Goal: Task Accomplishment & Management: Use online tool/utility

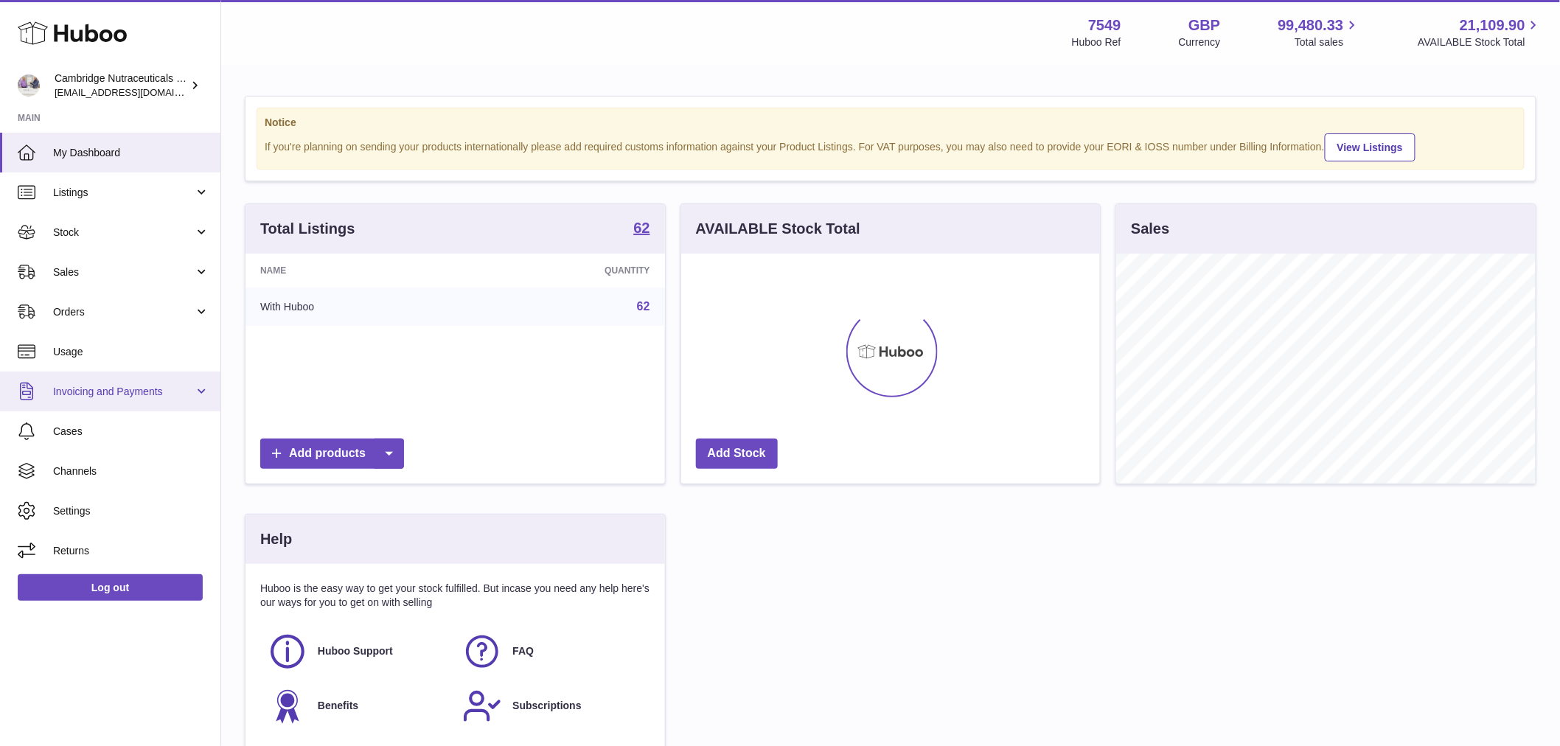
scroll to position [230, 419]
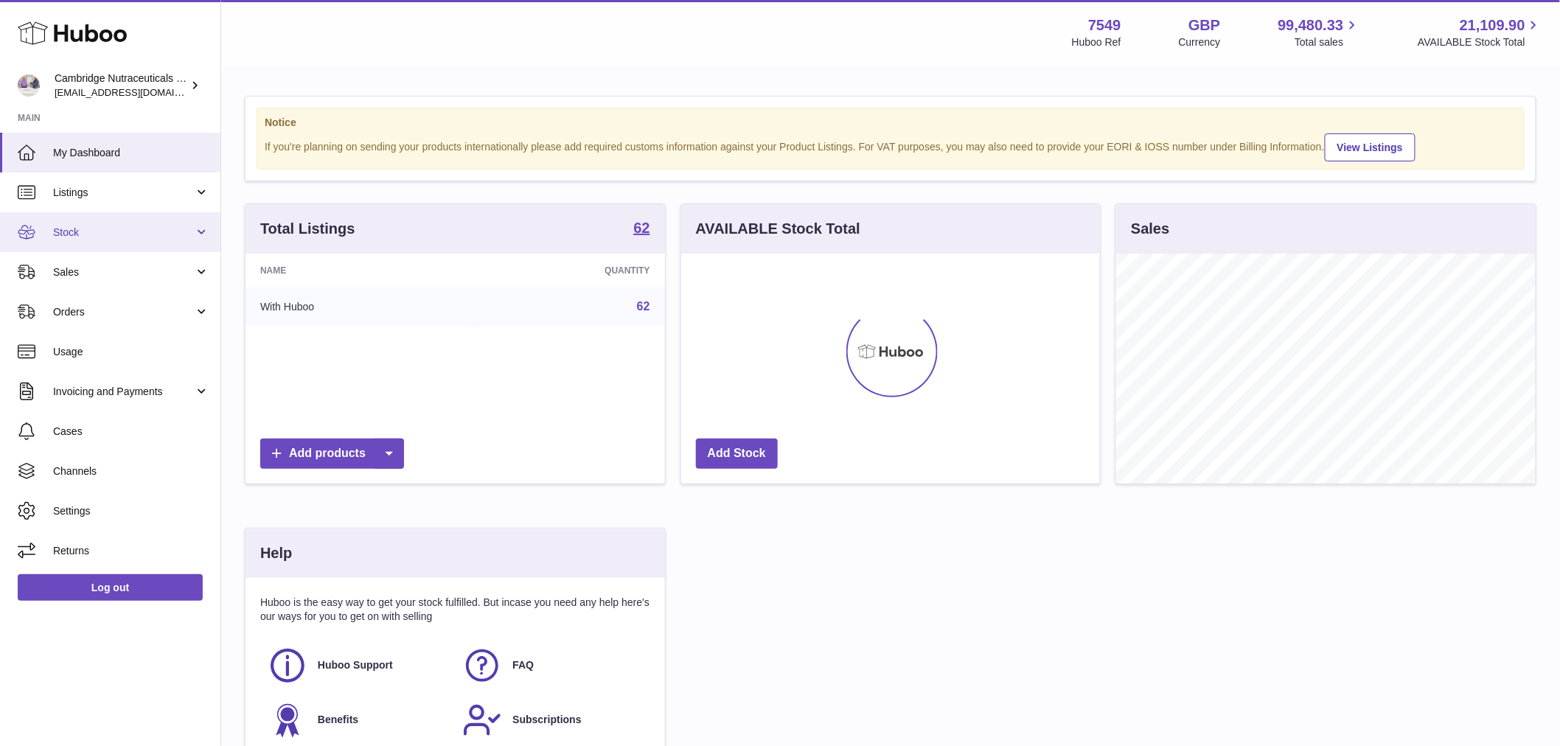
click at [99, 222] on link "Stock" at bounding box center [110, 232] width 220 height 40
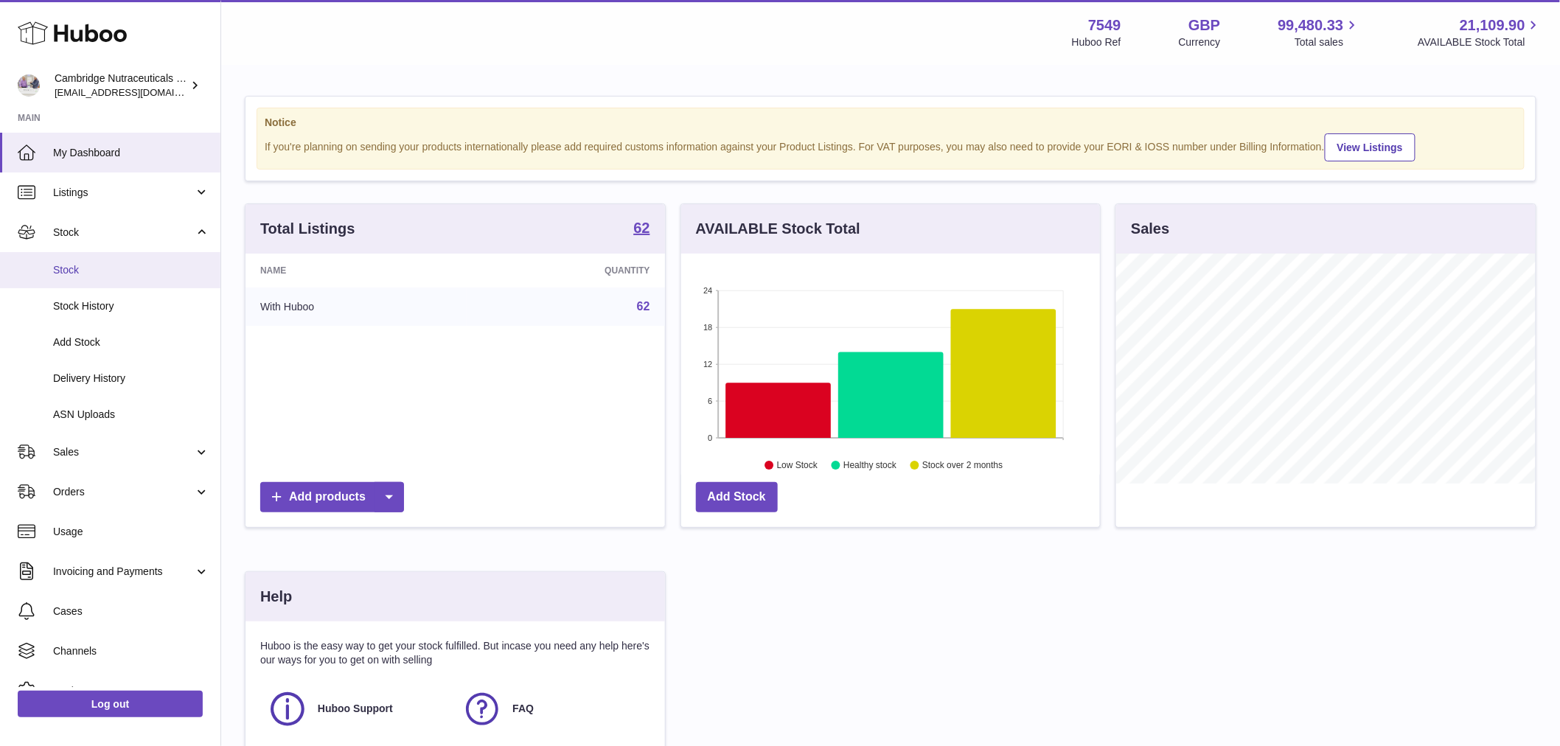
click at [86, 271] on span "Stock" at bounding box center [131, 270] width 156 height 14
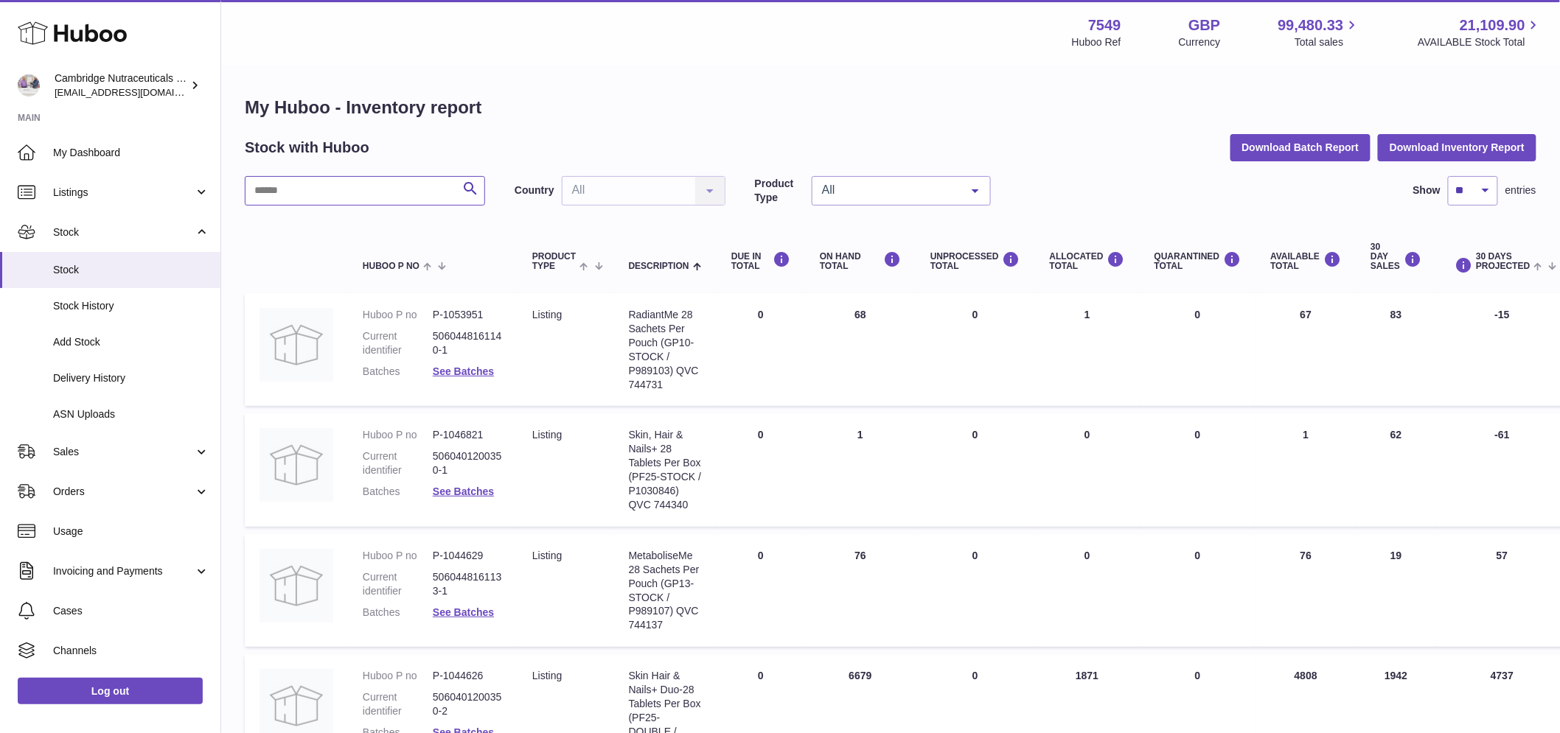
click at [277, 192] on input "text" at bounding box center [365, 190] width 240 height 29
type input "****"
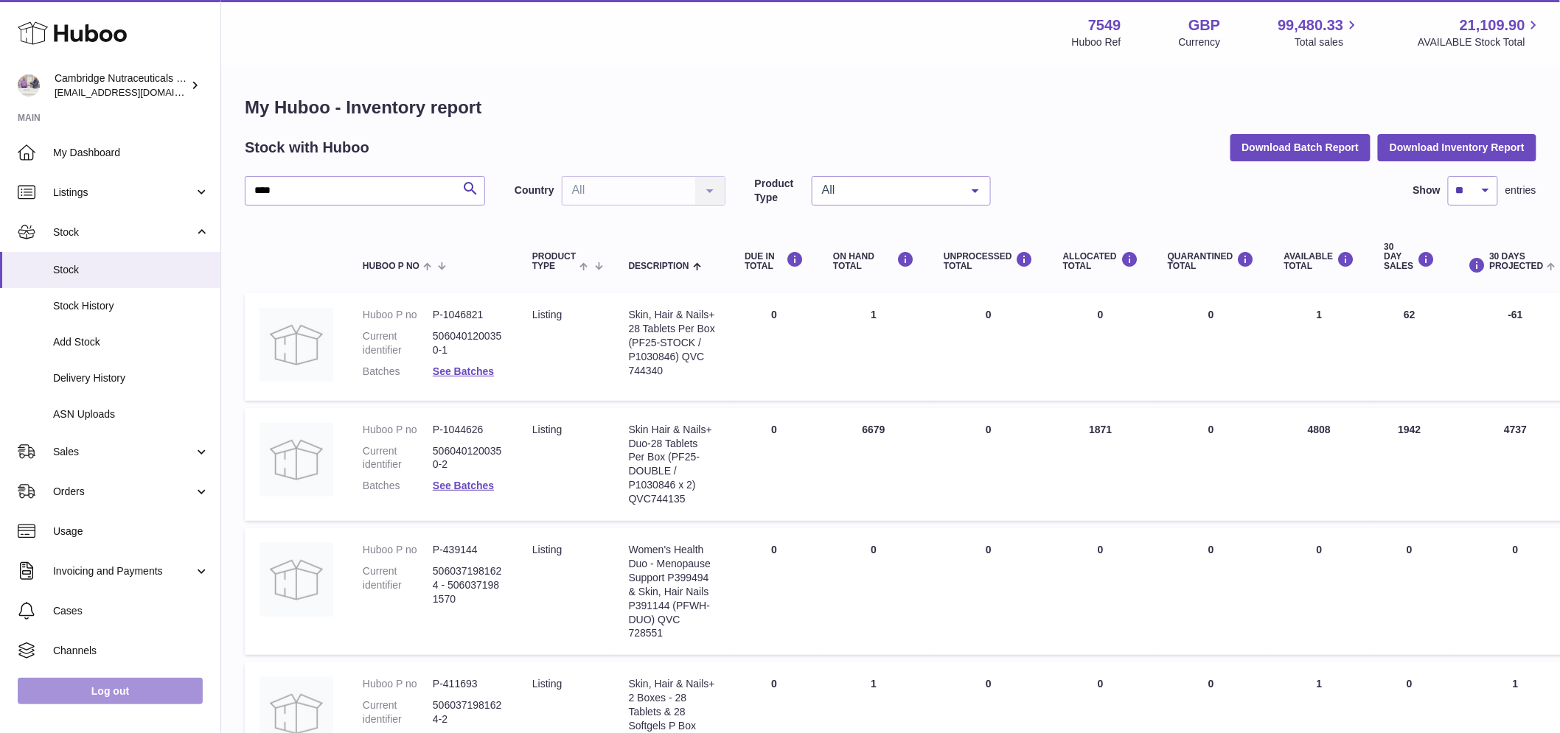
click at [65, 700] on link "Log out" at bounding box center [110, 691] width 185 height 27
